Goal: Task Accomplishment & Management: Manage account settings

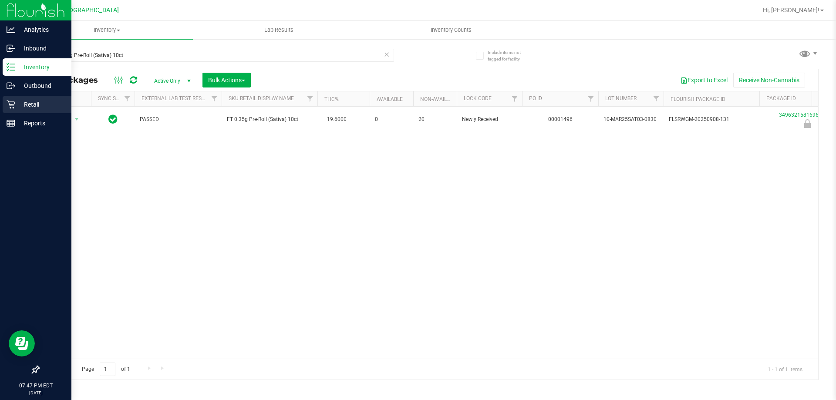
click at [18, 99] on div "Retail" at bounding box center [37, 104] width 69 height 17
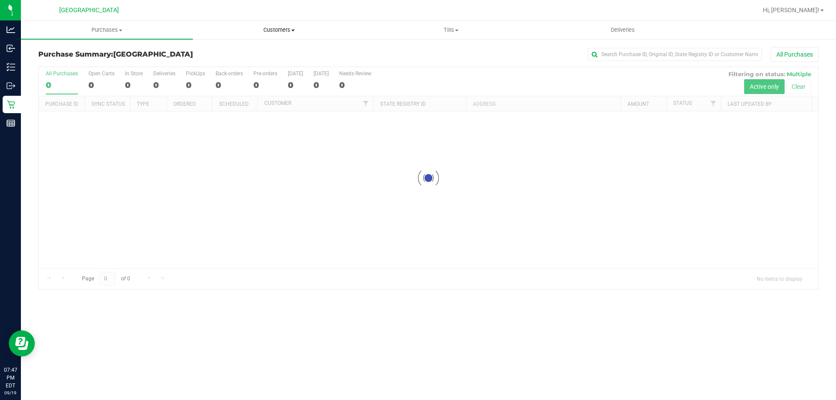
click at [270, 25] on uib-tab-heading "Customers All customers Add a new customer All physicians" at bounding box center [278, 29] width 171 height 17
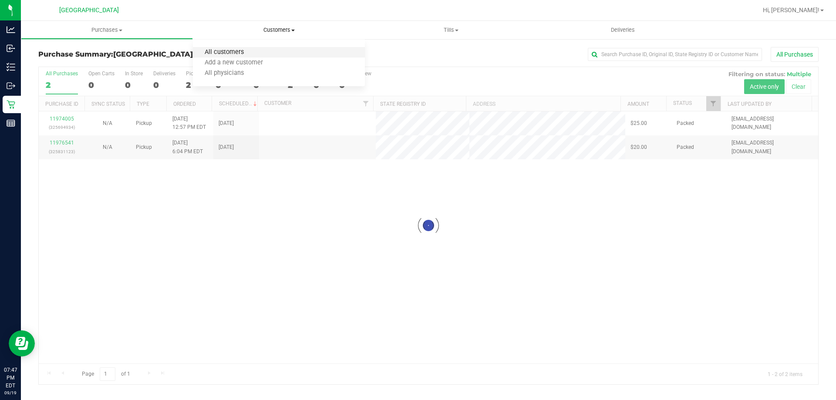
click at [233, 52] on span "All customers" at bounding box center [224, 52] width 63 height 7
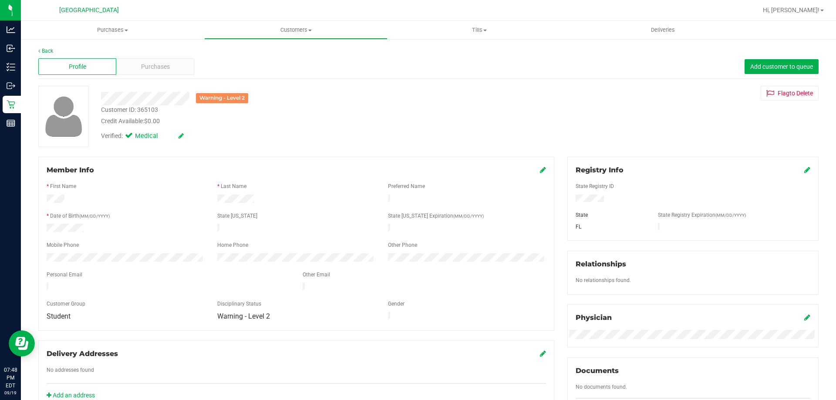
click at [303, 93] on div "Warning - Level 2" at bounding box center [292, 98] width 396 height 13
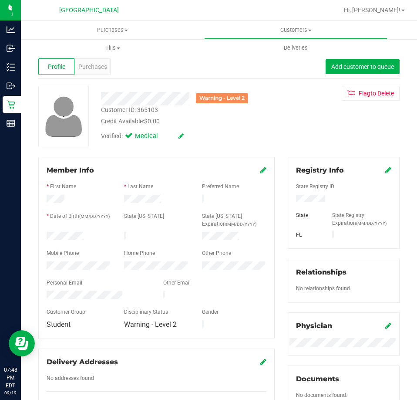
click at [132, 110] on div "Customer ID: 365103" at bounding box center [129, 109] width 57 height 9
copy div "Customer ID: 365103"
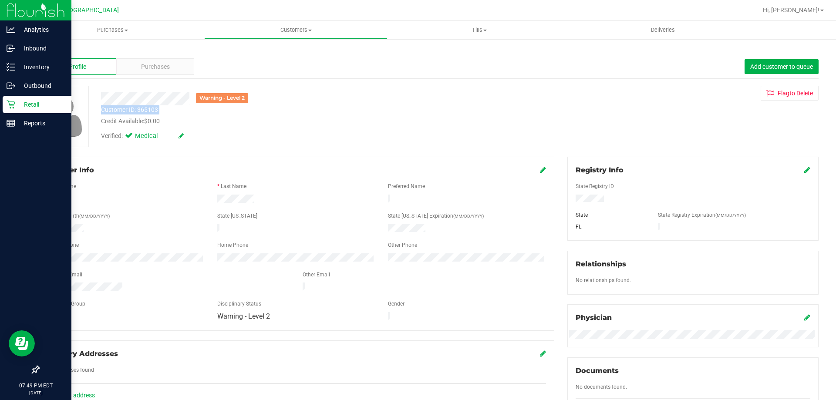
click at [6, 104] on div "Retail" at bounding box center [37, 104] width 69 height 17
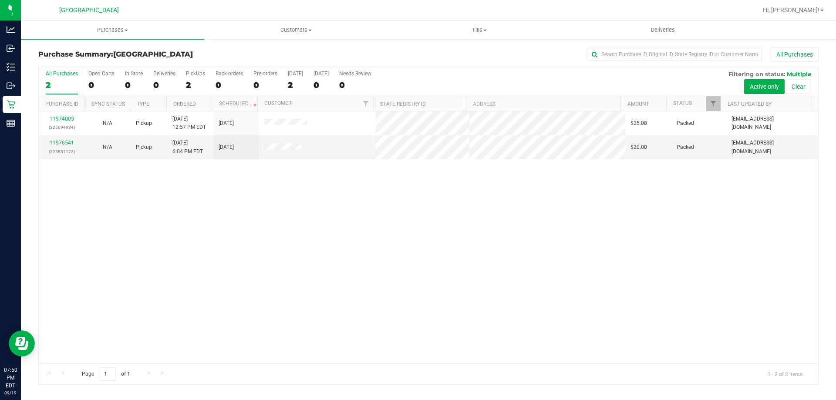
drag, startPoint x: 183, startPoint y: 368, endPoint x: 191, endPoint y: 397, distance: 30.7
click at [184, 370] on div "Page 1 of 1 1 - 2 of 2 items" at bounding box center [428, 373] width 779 height 21
drag, startPoint x: 474, startPoint y: 38, endPoint x: 445, endPoint y: 65, distance: 40.0
click at [474, 37] on uib-tab-heading "Tills Manage tills Reconcile e-payments" at bounding box center [479, 29] width 182 height 17
click at [430, 53] on span "Manage tills" at bounding box center [416, 52] width 59 height 7
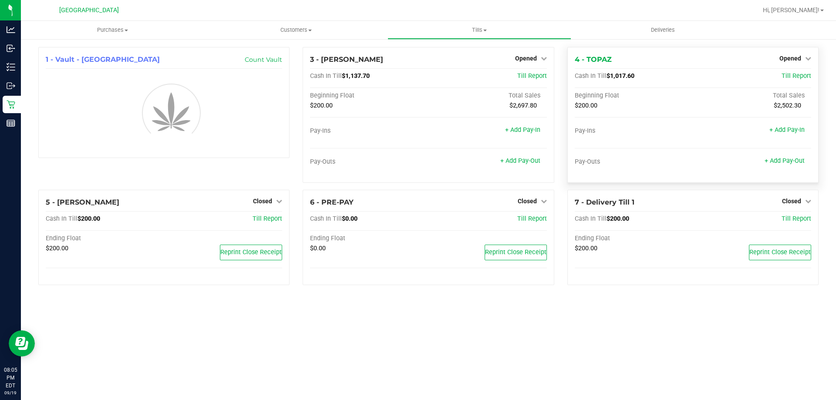
click at [795, 63] on div "Opened" at bounding box center [795, 58] width 32 height 10
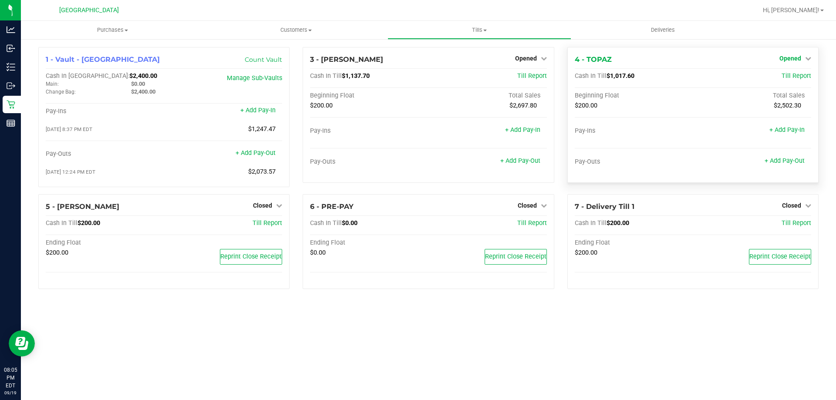
click at [790, 58] on span "Opened" at bounding box center [790, 58] width 22 height 7
click at [775, 81] on div "Close Till" at bounding box center [791, 76] width 64 height 11
click at [786, 77] on link "Close Till" at bounding box center [791, 76] width 24 height 7
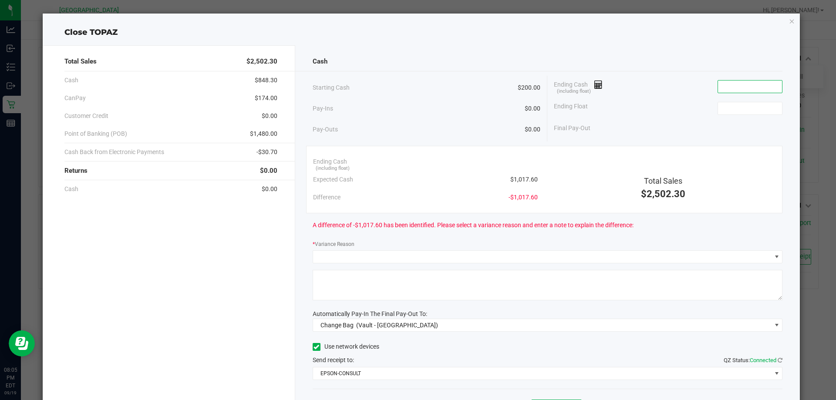
click at [729, 84] on input at bounding box center [750, 87] width 64 height 12
click at [729, 85] on input at bounding box center [750, 87] width 64 height 12
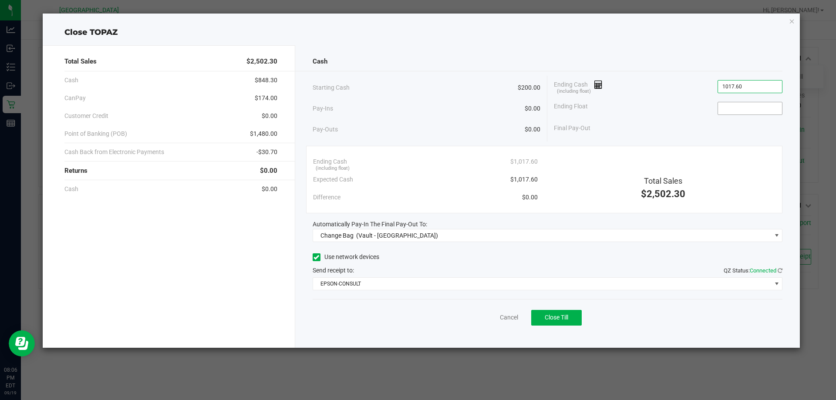
type input "$1,017.60"
click at [746, 108] on input at bounding box center [750, 108] width 64 height 12
type input "$200.00"
click at [741, 134] on div "Final Pay-Out $817.60" at bounding box center [668, 128] width 228 height 18
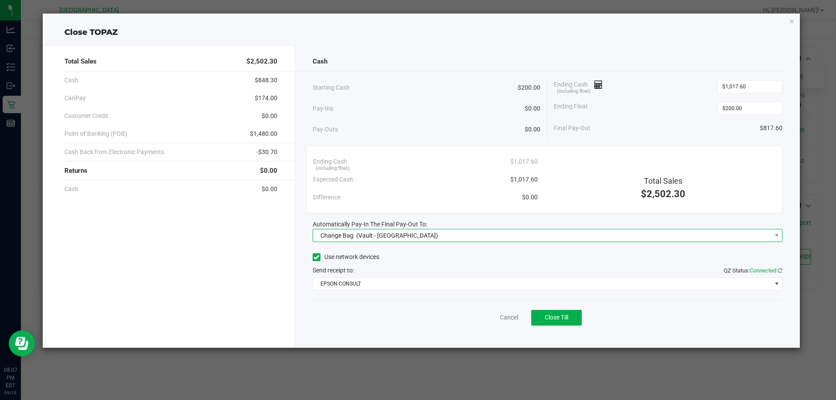
click at [355, 234] on div "Change Bag (Vault - South Tampa WC)" at bounding box center [377, 236] width 122 height 16
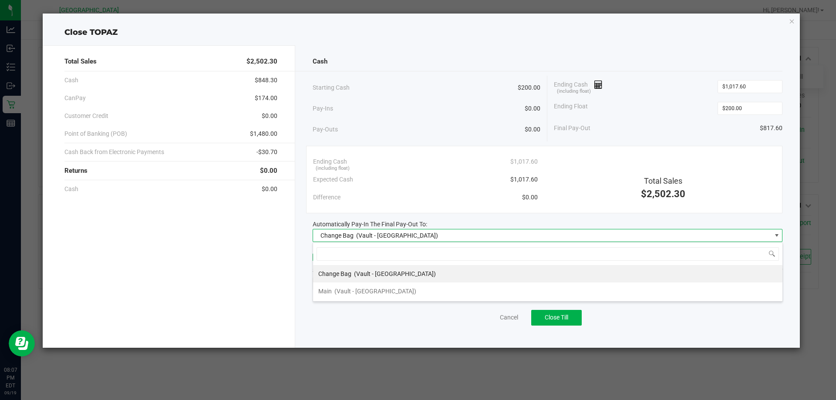
scroll to position [13, 470]
click at [336, 289] on span "(Vault - South Tampa WC)" at bounding box center [375, 291] width 82 height 7
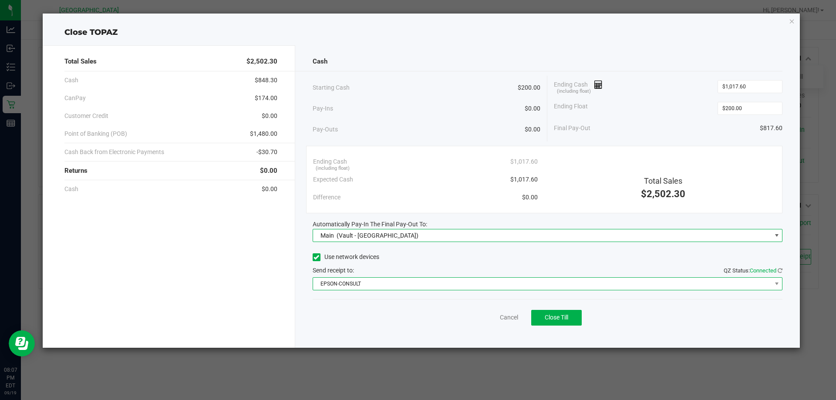
click at [337, 279] on span "EPSON-CONSULT" at bounding box center [542, 284] width 458 height 12
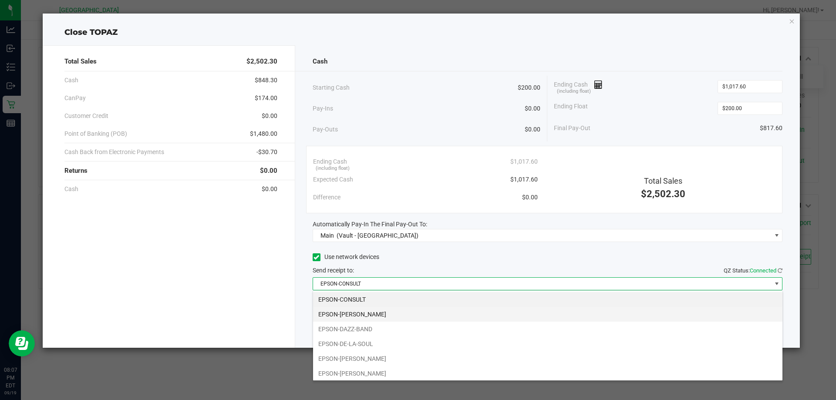
click at [351, 320] on li "EPSON-DAVID-CROSBY" at bounding box center [547, 314] width 469 height 15
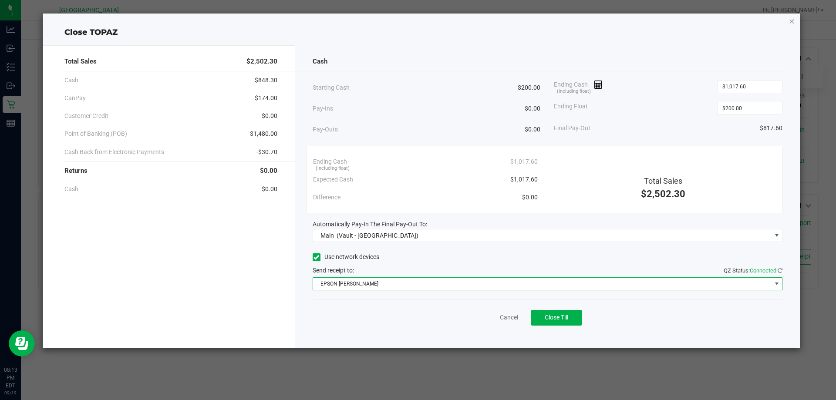
click at [789, 22] on icon "button" at bounding box center [792, 21] width 6 height 10
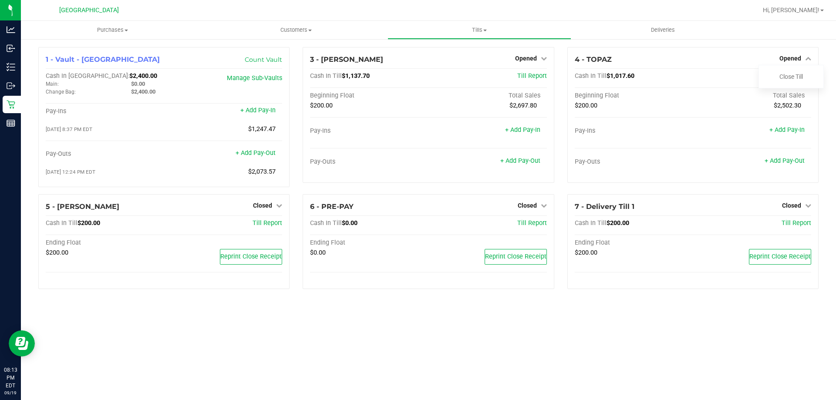
click at [533, 56] on span "Opened" at bounding box center [526, 58] width 22 height 7
click at [534, 77] on link "Close Till" at bounding box center [527, 76] width 24 height 7
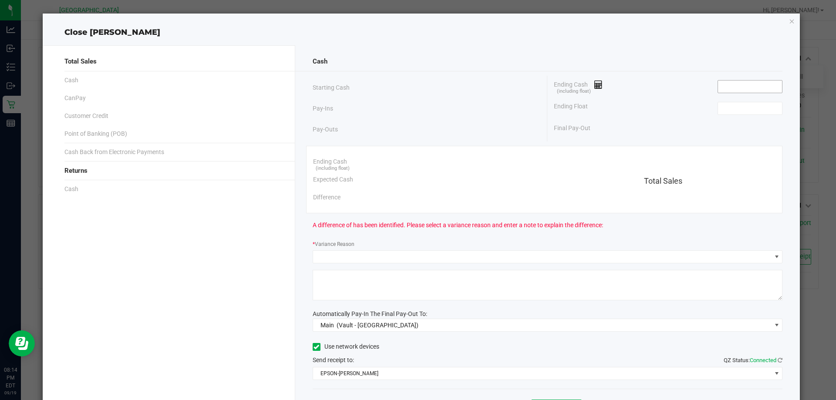
click at [731, 85] on input at bounding box center [750, 87] width 64 height 12
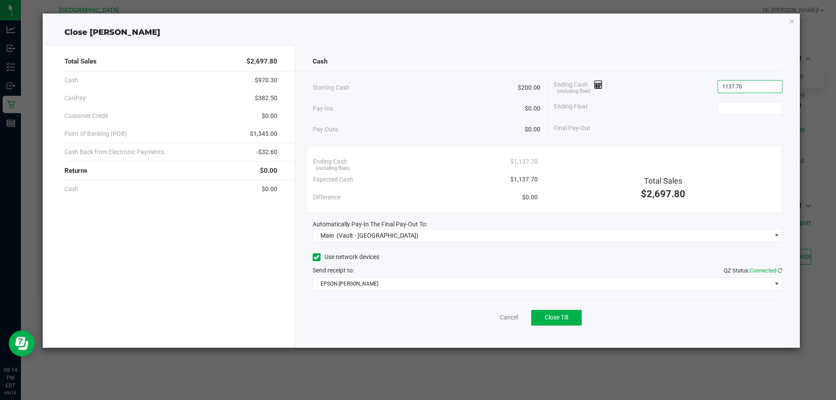
click at [744, 122] on div "Final Pay-Out" at bounding box center [668, 128] width 228 height 18
type input "$1,137.70"
click at [754, 107] on input at bounding box center [750, 108] width 64 height 12
click at [752, 146] on div "Ending Cash (including float) $1,137.70 Expected Cash $1,137.70 Difference $0.0…" at bounding box center [544, 179] width 477 height 67
type input "$200.00"
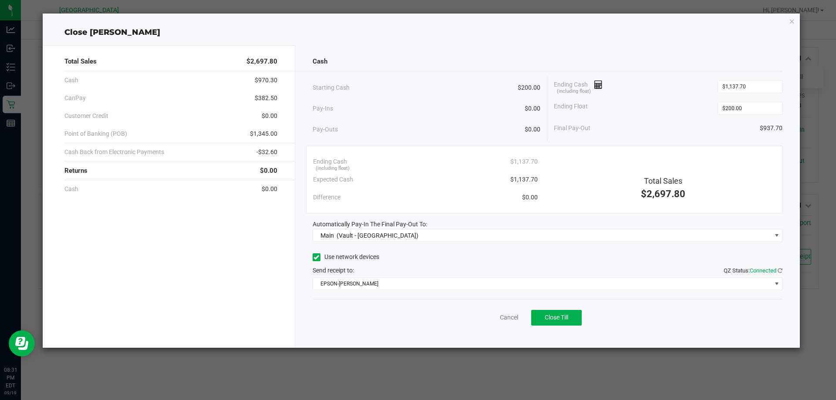
click at [555, 304] on div "Cancel Close Till" at bounding box center [547, 316] width 470 height 34
click at [554, 310] on button "Close Till" at bounding box center [556, 318] width 50 height 16
click at [791, 21] on icon "button" at bounding box center [792, 21] width 6 height 10
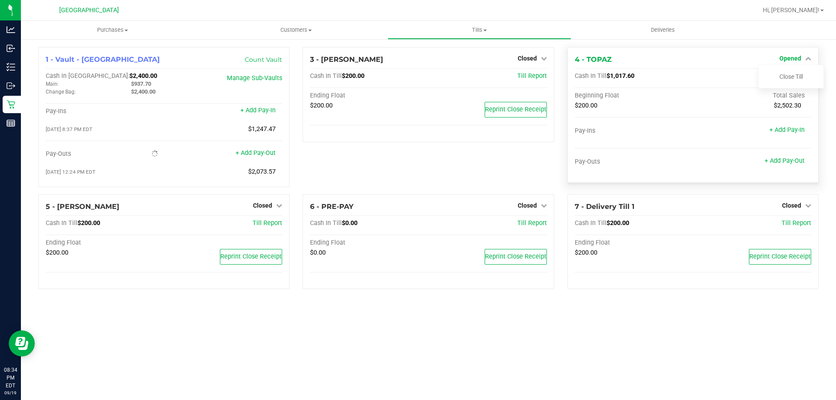
click at [797, 60] on span "Opened" at bounding box center [790, 58] width 22 height 7
click at [780, 55] on div "Opened" at bounding box center [795, 58] width 32 height 10
click at [788, 58] on span "Opened" at bounding box center [790, 58] width 22 height 7
click at [792, 77] on link "Close Till" at bounding box center [791, 76] width 24 height 7
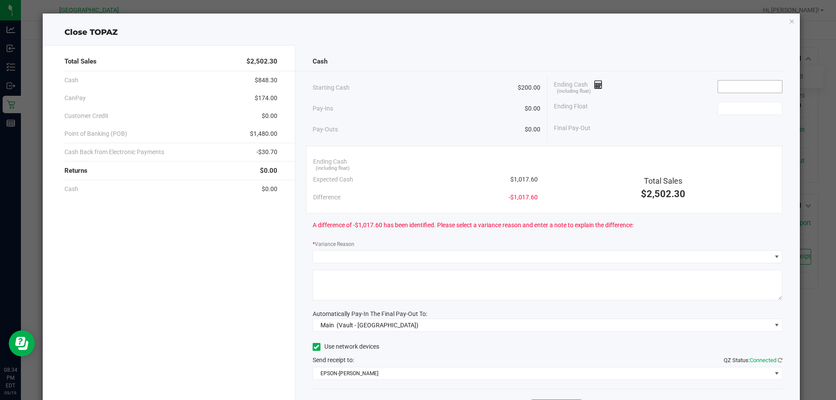
click at [727, 83] on input at bounding box center [750, 87] width 64 height 12
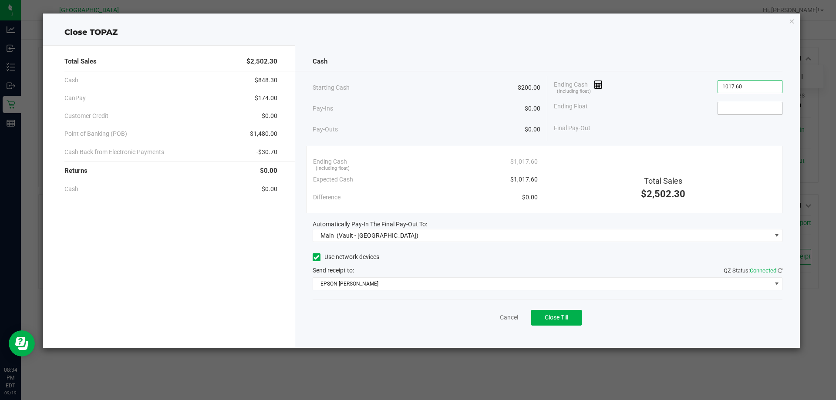
type input "$1,017.60"
click at [734, 102] on span at bounding box center [749, 108] width 65 height 13
click at [738, 108] on input at bounding box center [750, 108] width 64 height 12
type input "$200.00"
click at [552, 319] on span "Close Till" at bounding box center [556, 317] width 24 height 7
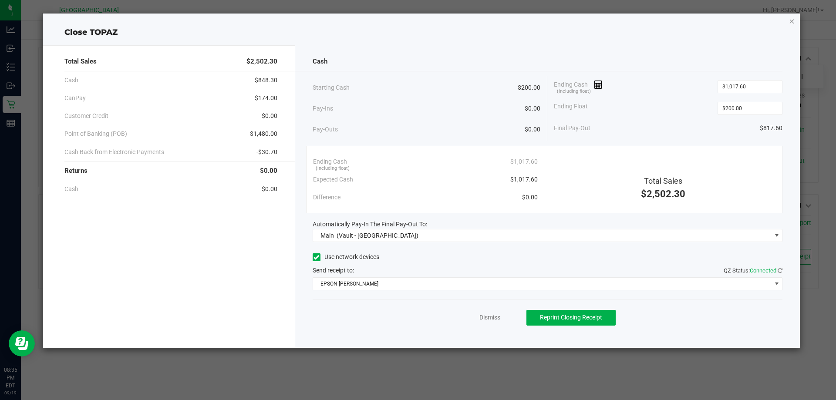
click at [789, 21] on icon "button" at bounding box center [792, 21] width 6 height 10
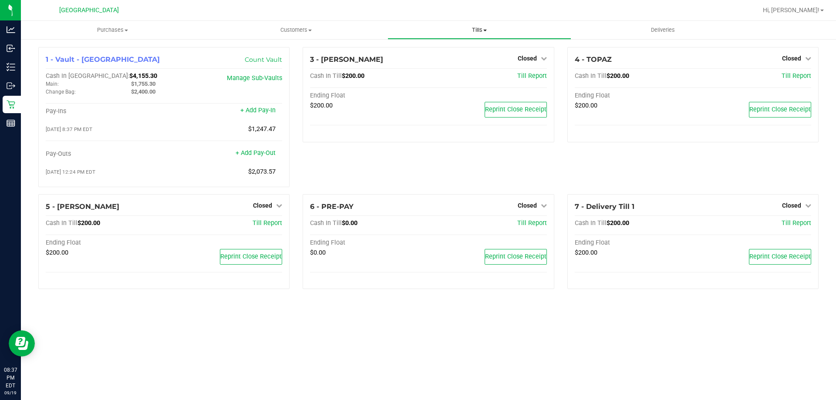
click at [483, 29] on span "Tills" at bounding box center [479, 30] width 182 height 8
click at [444, 60] on span "Reconcile e-payments" at bounding box center [430, 62] width 87 height 7
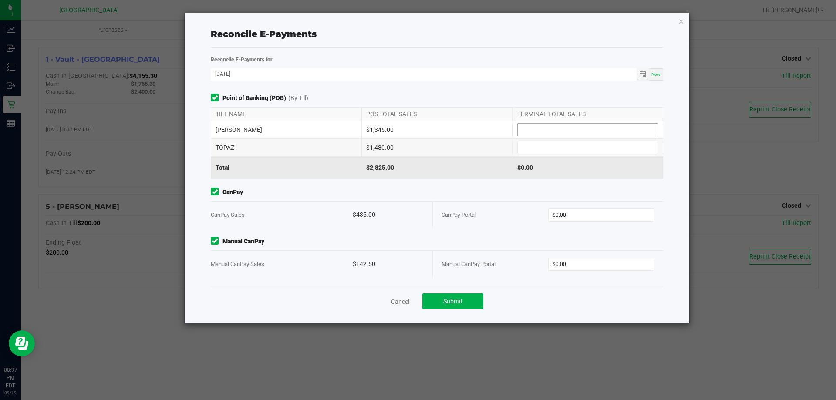
click at [582, 126] on input at bounding box center [587, 130] width 140 height 12
type input "$1,345.00"
click at [555, 149] on input at bounding box center [587, 147] width 140 height 12
type input "$1,480.00"
click at [574, 214] on input "0" at bounding box center [601, 215] width 106 height 12
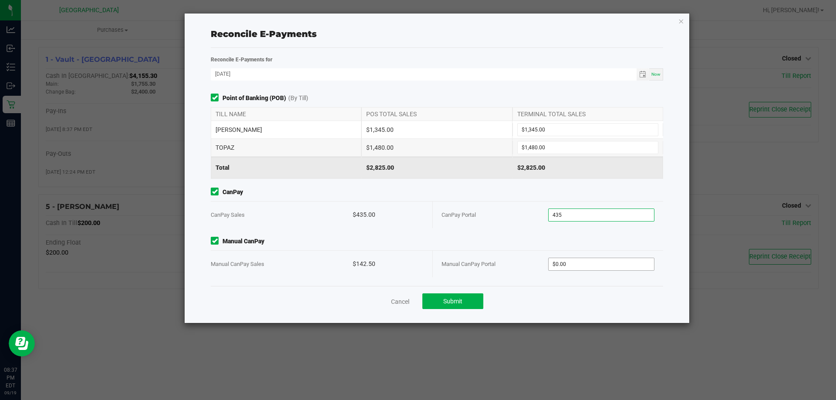
type input "$435.00"
click at [591, 262] on input "0" at bounding box center [601, 264] width 106 height 12
type input "$142.50"
click at [465, 299] on button "Submit" at bounding box center [452, 301] width 61 height 16
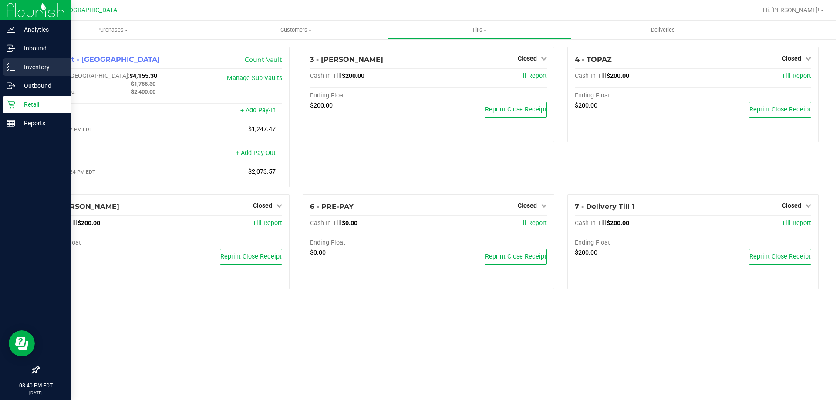
click at [16, 64] on p "Inventory" at bounding box center [41, 67] width 52 height 10
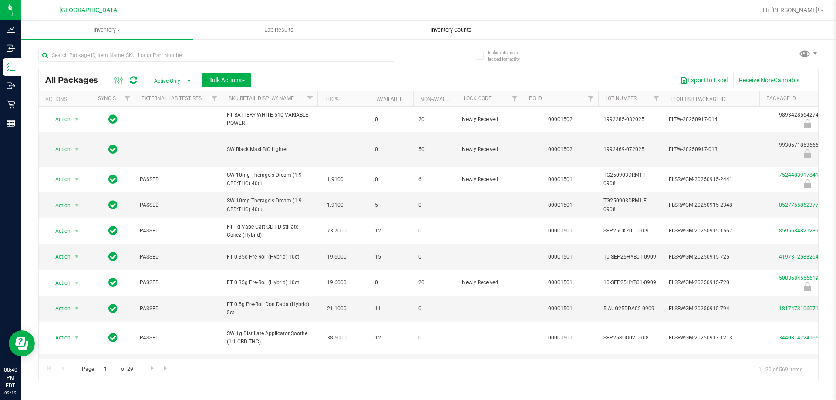
click at [433, 27] on span "Inventory Counts" at bounding box center [451, 30] width 64 height 8
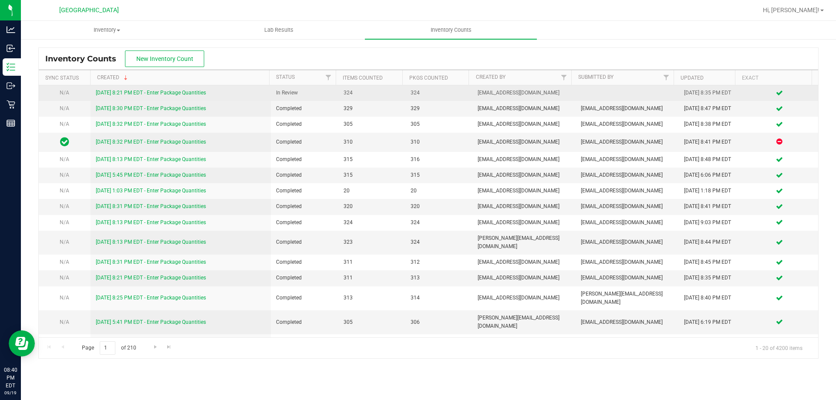
click at [159, 92] on link "9/19/25 8:21 PM EDT - Enter Package Quantities" at bounding box center [151, 93] width 110 height 6
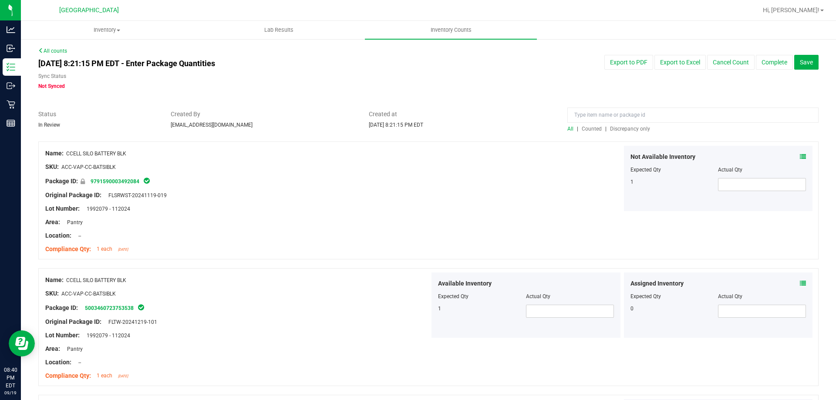
click at [590, 127] on span "Counted" at bounding box center [591, 129] width 20 height 6
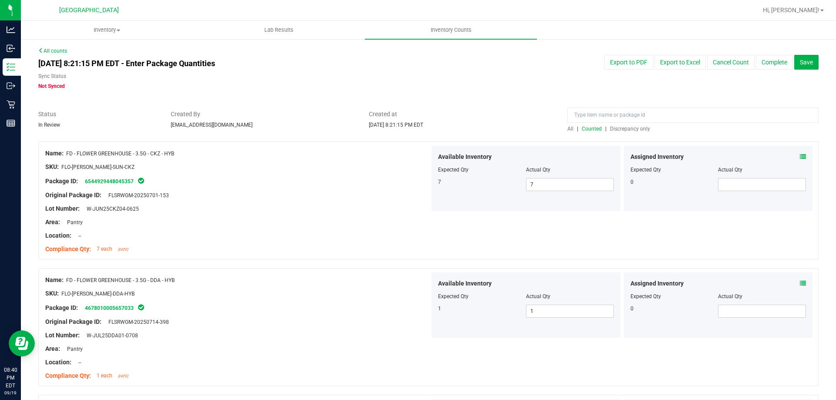
click at [625, 129] on span "Discrepancy only" at bounding box center [630, 129] width 40 height 6
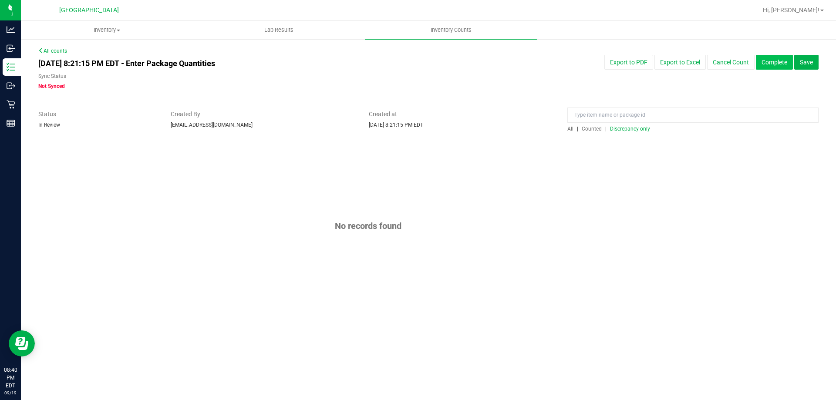
click at [769, 64] on button "Complete" at bounding box center [774, 62] width 37 height 15
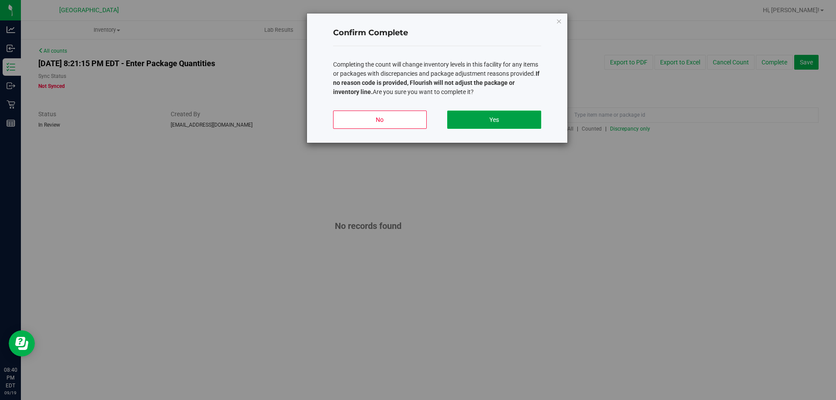
click at [474, 124] on button "Yes" at bounding box center [494, 120] width 94 height 18
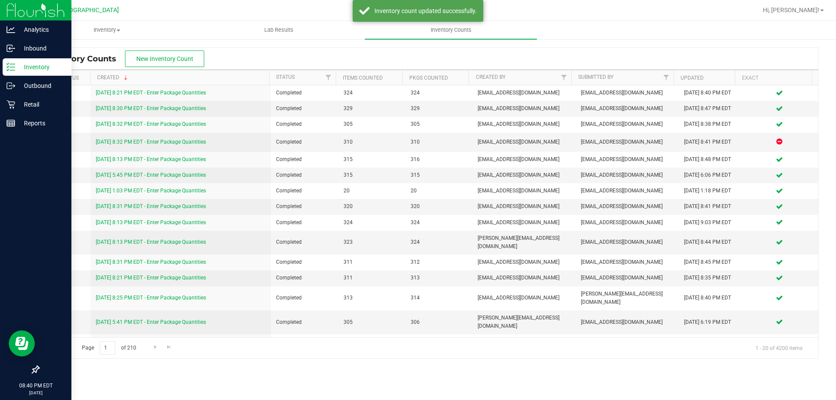
click at [27, 66] on p "Inventory" at bounding box center [41, 67] width 52 height 10
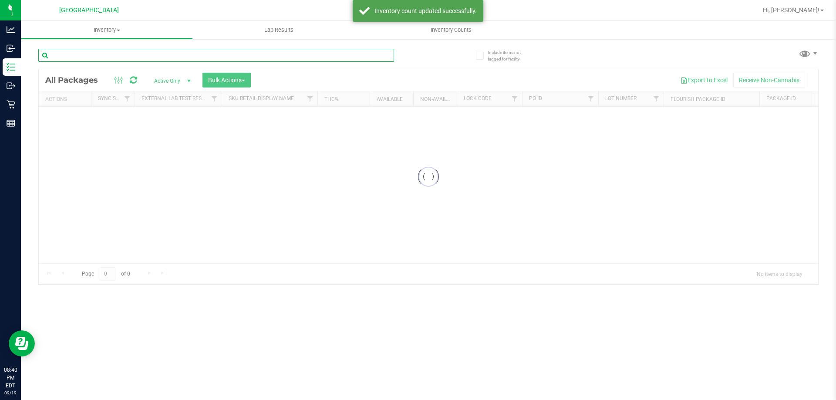
click at [123, 54] on input "text" at bounding box center [216, 55] width 356 height 13
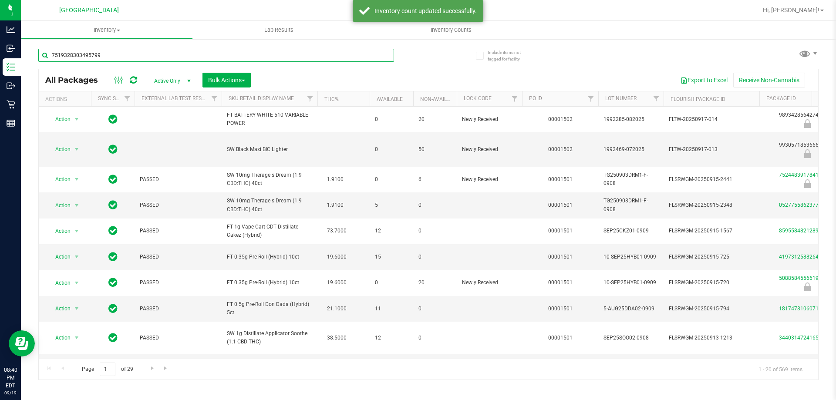
type input "7519328303495799"
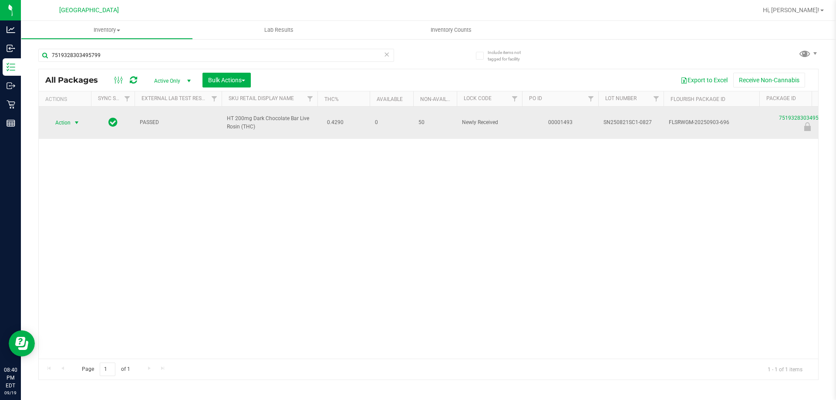
click at [63, 121] on span "Action" at bounding box center [59, 123] width 24 height 12
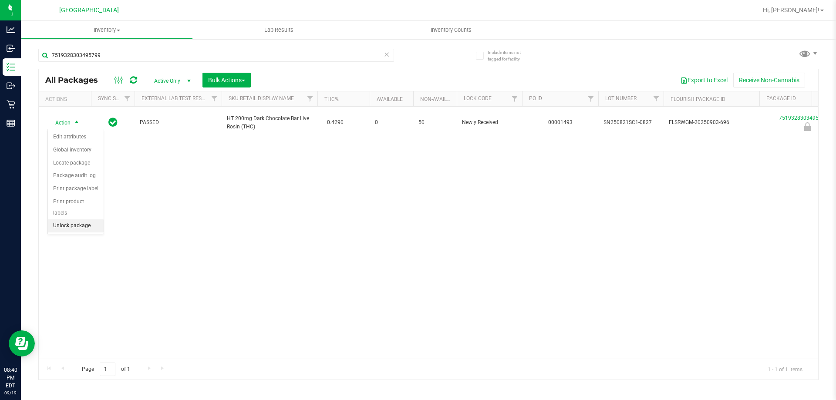
click at [79, 219] on li "Unlock package" at bounding box center [76, 225] width 56 height 13
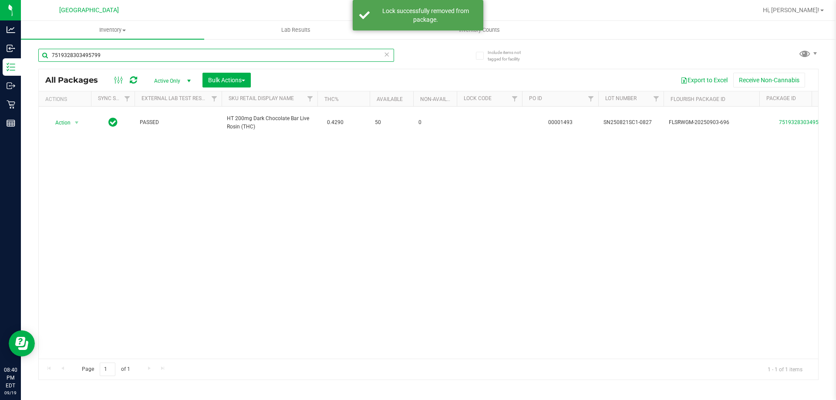
click at [108, 57] on input "7519328303495799" at bounding box center [216, 55] width 356 height 13
type input "3496321581696288"
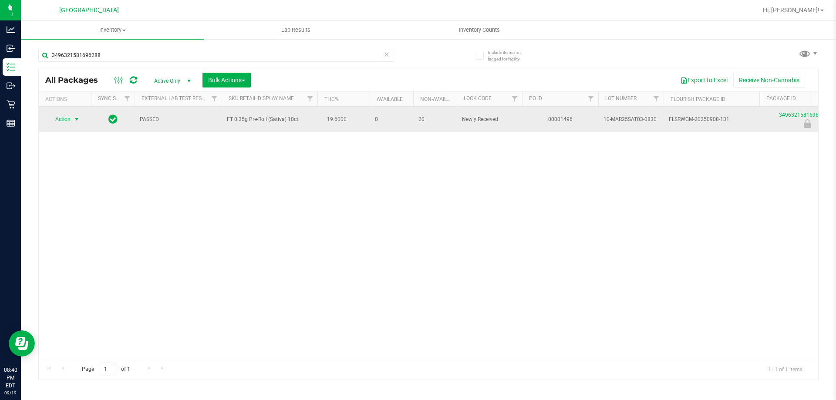
drag, startPoint x: 80, startPoint y: 119, endPoint x: 75, endPoint y: 123, distance: 6.3
click at [75, 123] on span "select" at bounding box center [76, 119] width 7 height 7
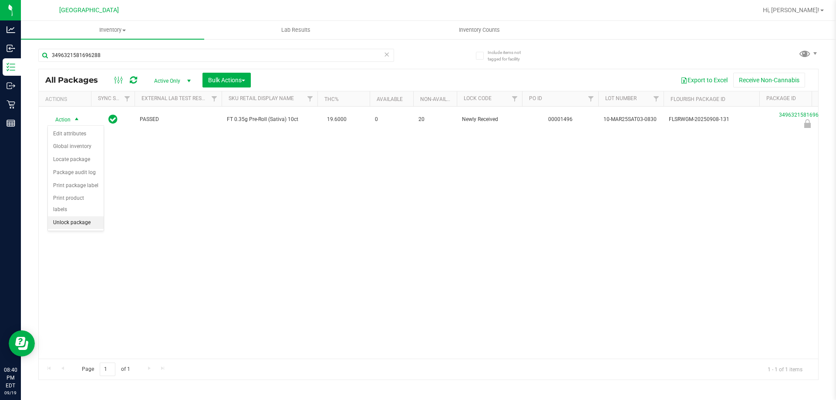
click at [87, 216] on li "Unlock package" at bounding box center [76, 222] width 56 height 13
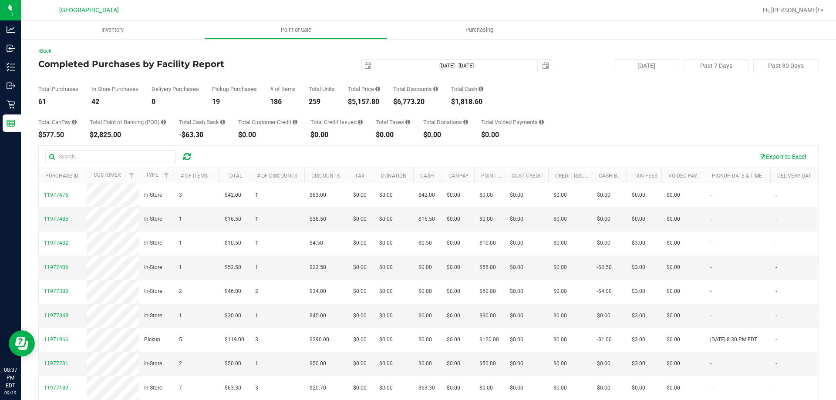
drag, startPoint x: 0, startPoint y: 0, endPoint x: 276, endPoint y: 104, distance: 295.4
click at [273, 102] on div "186" at bounding box center [283, 101] width 26 height 7
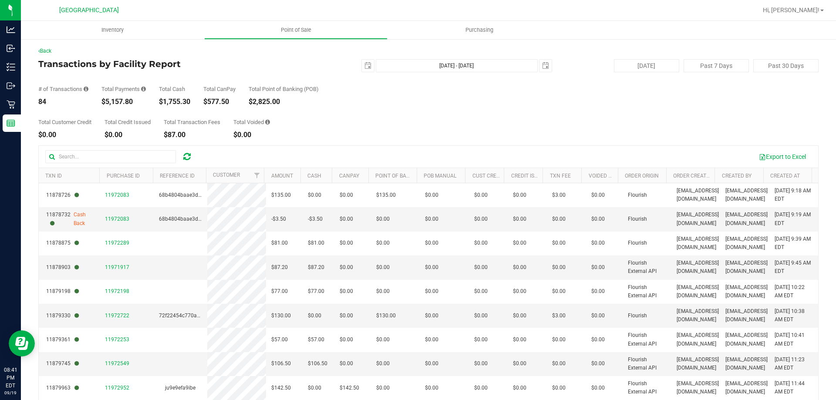
click at [22, 105] on div "Back Transactions by Facility Report [DATE] [DATE] - [DATE] [DATE] [DATE] Past …" at bounding box center [428, 251] width 815 height 427
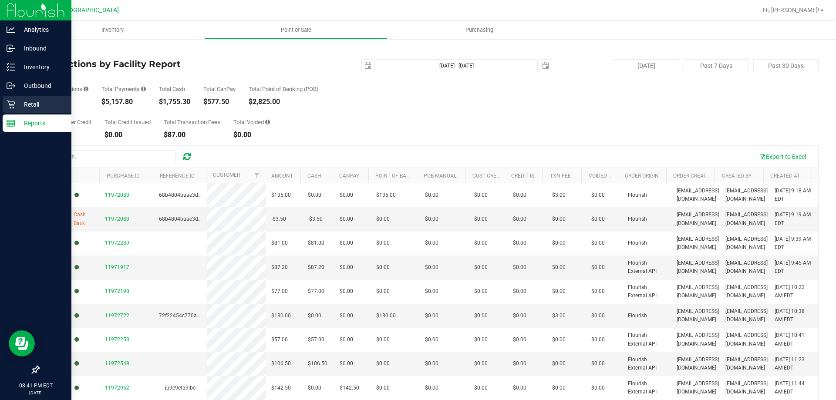
click at [15, 103] on p "Retail" at bounding box center [41, 104] width 52 height 10
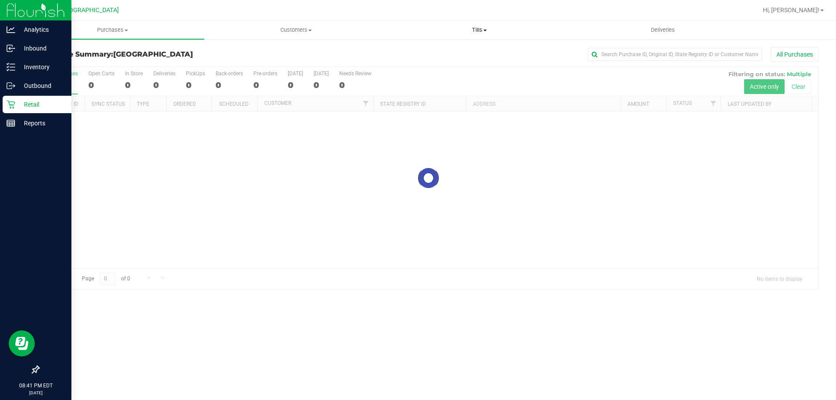
click at [467, 37] on uib-tab-heading "Tills Manage tills Reconcile e-payments" at bounding box center [479, 29] width 182 height 17
click at [406, 49] on span "Manage tills" at bounding box center [416, 52] width 59 height 7
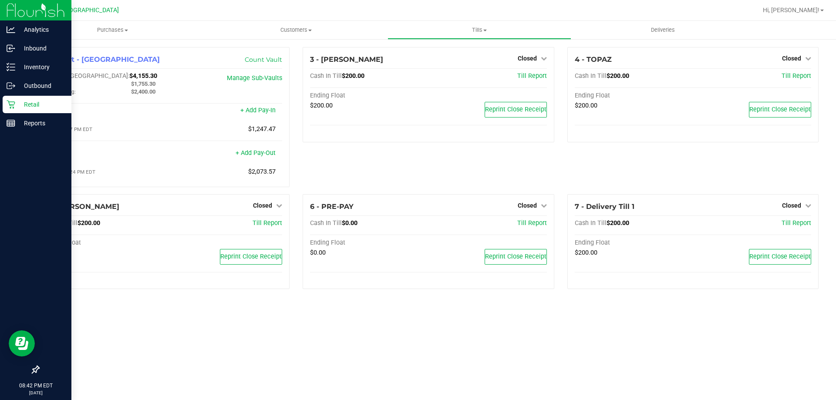
click at [812, 15] on div "Hi, [PERSON_NAME]!" at bounding box center [793, 10] width 68 height 15
click at [799, 6] on link "Hi, [PERSON_NAME]!" at bounding box center [793, 10] width 68 height 9
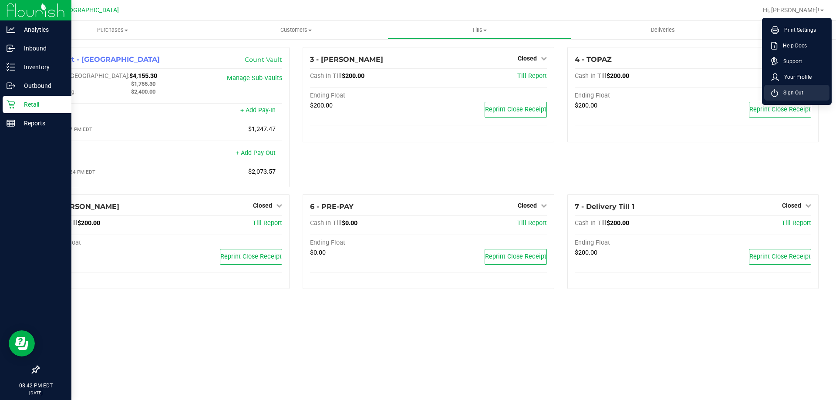
click at [801, 89] on span "Sign Out" at bounding box center [790, 92] width 25 height 9
